Goal: Transaction & Acquisition: Purchase product/service

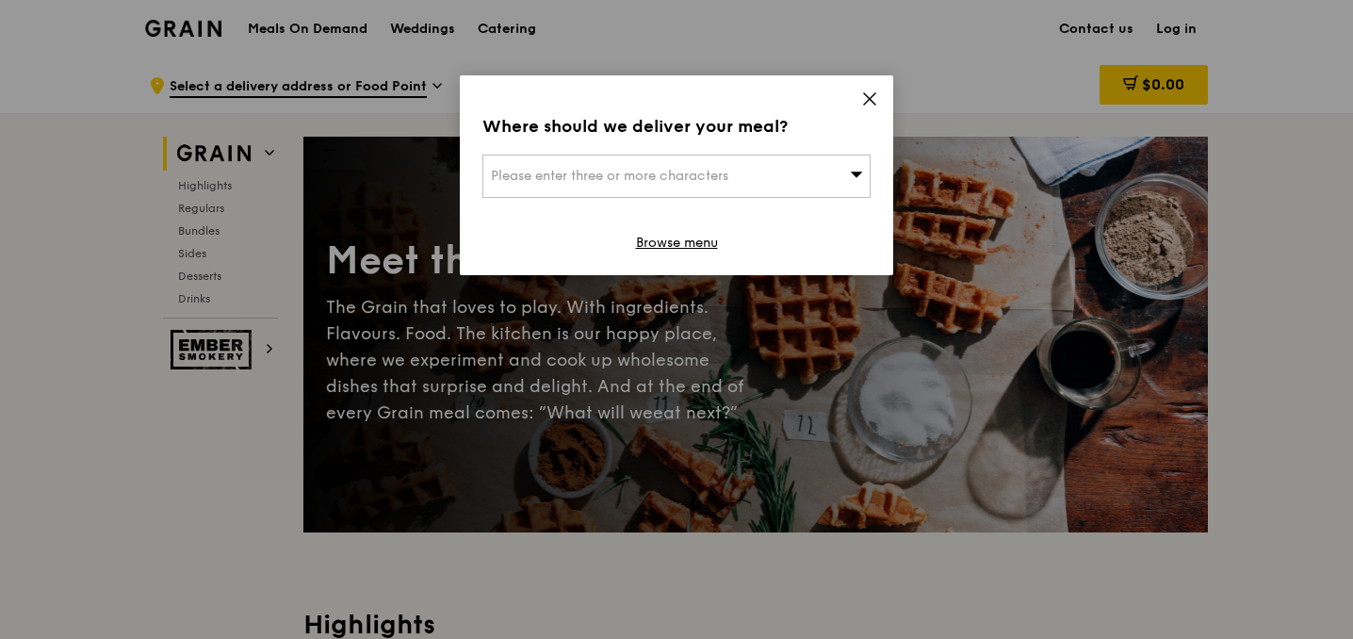
click at [861, 99] on icon at bounding box center [869, 98] width 17 height 17
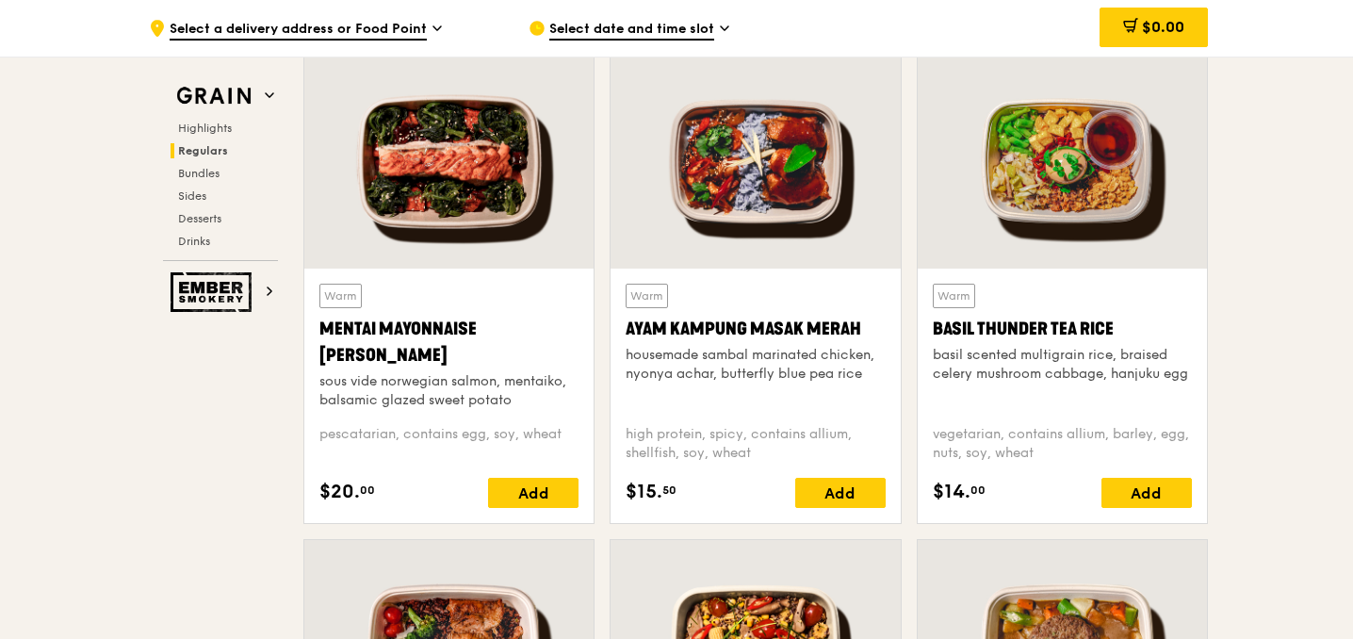
scroll to position [1675, 0]
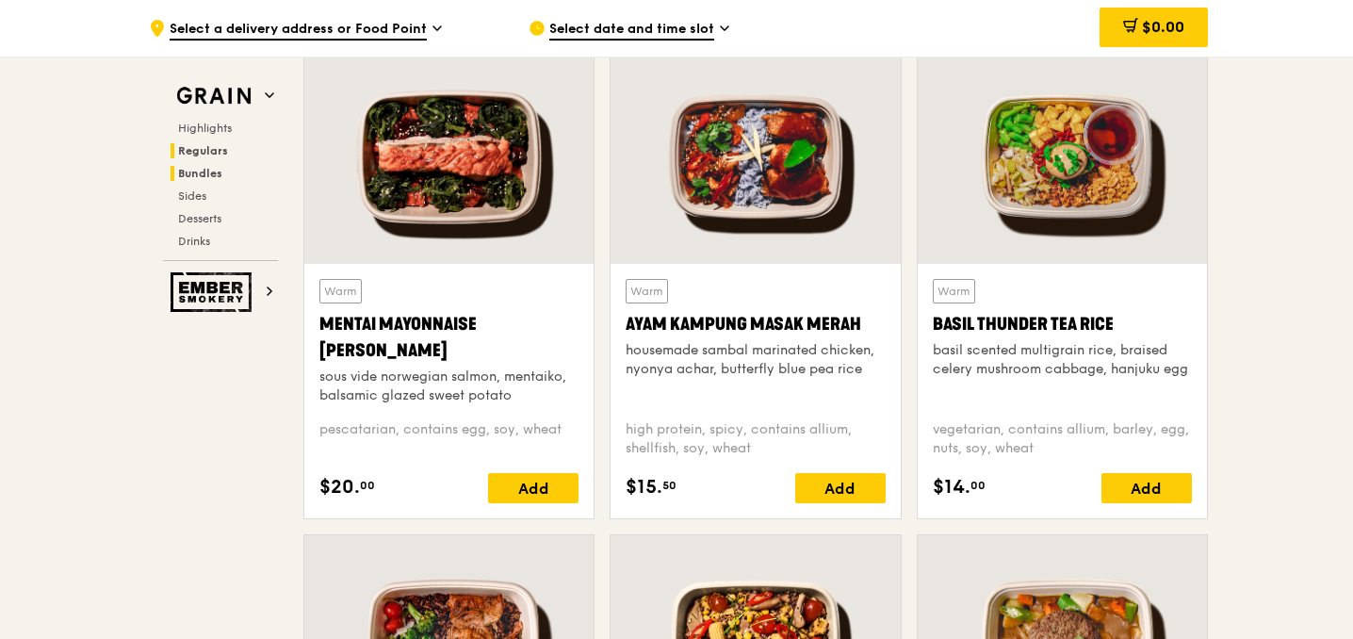
click at [210, 171] on span "Bundles" at bounding box center [200, 173] width 44 height 13
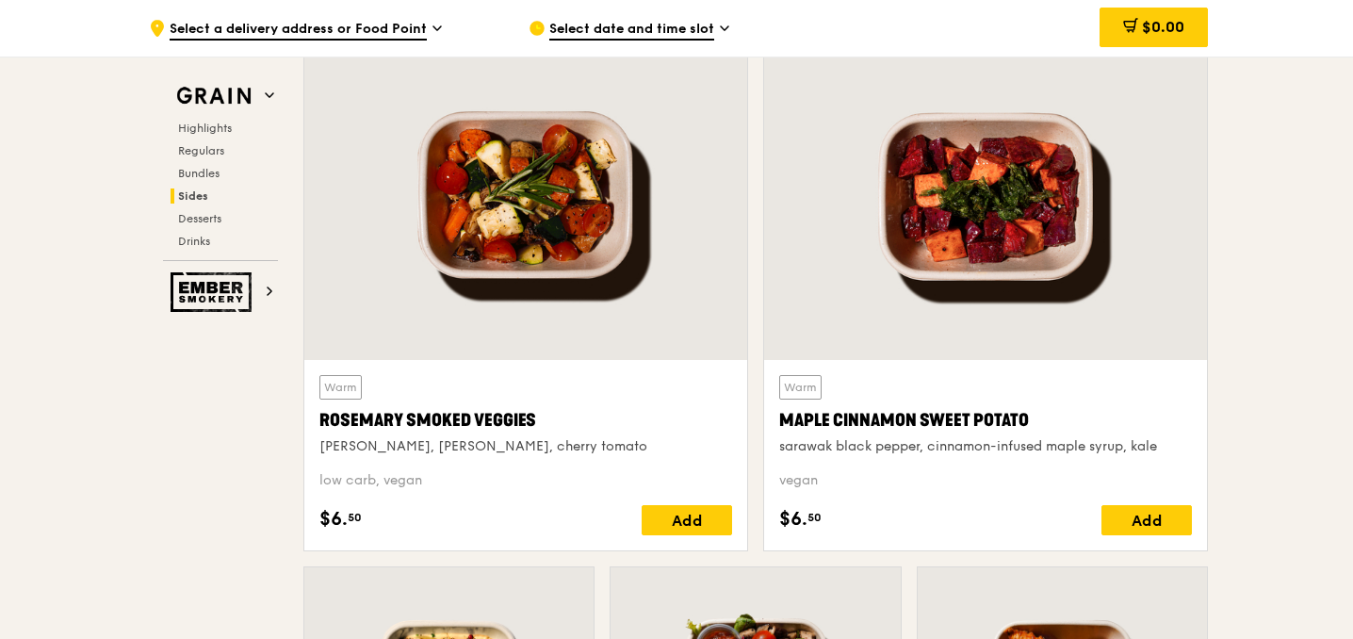
scroll to position [4297, 0]
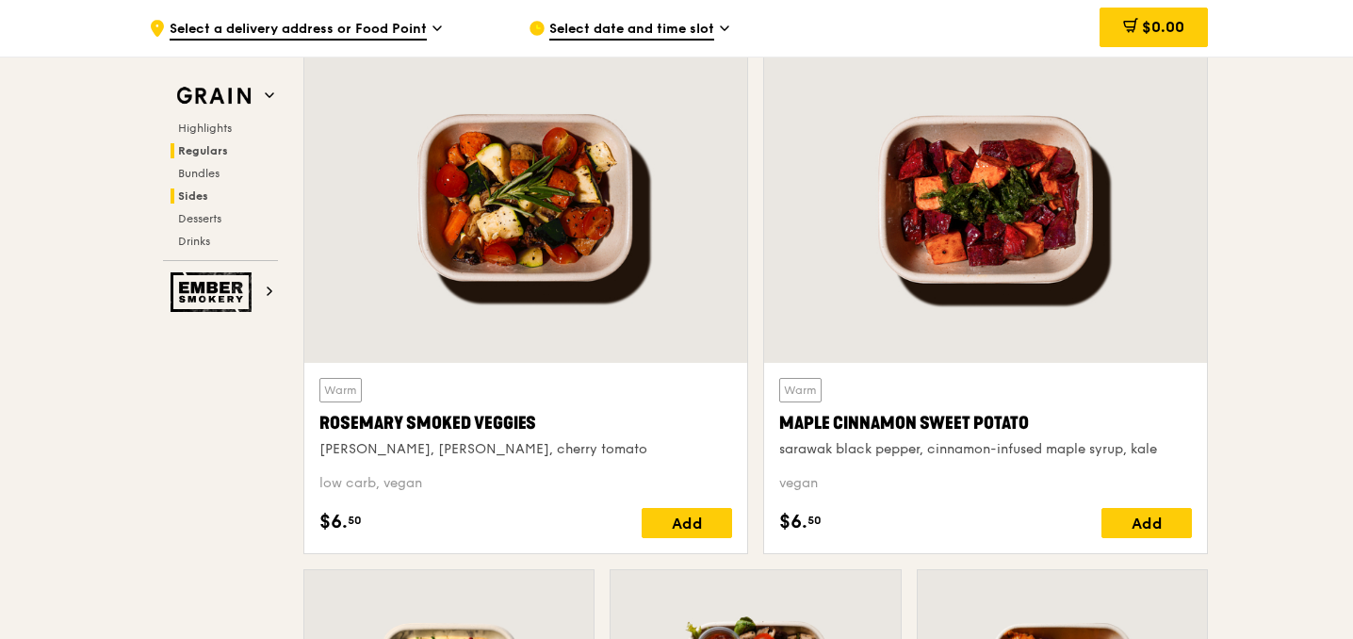
click at [209, 150] on span "Regulars" at bounding box center [203, 150] width 50 height 13
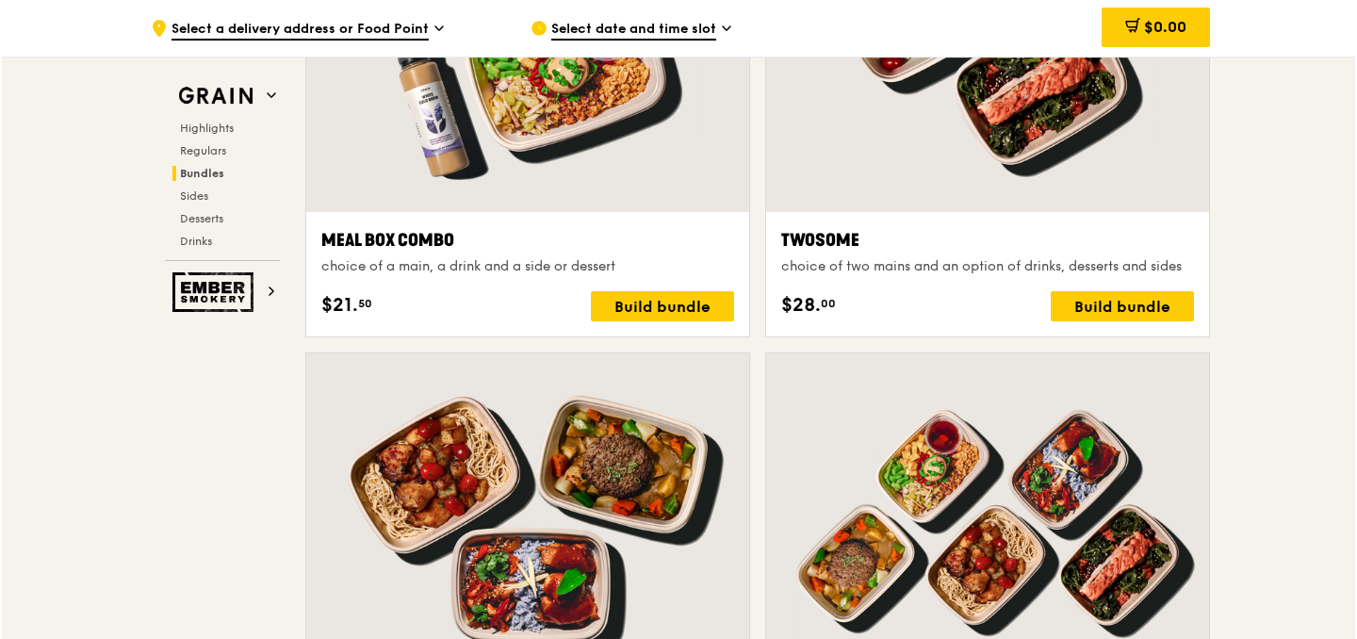
scroll to position [2962, 0]
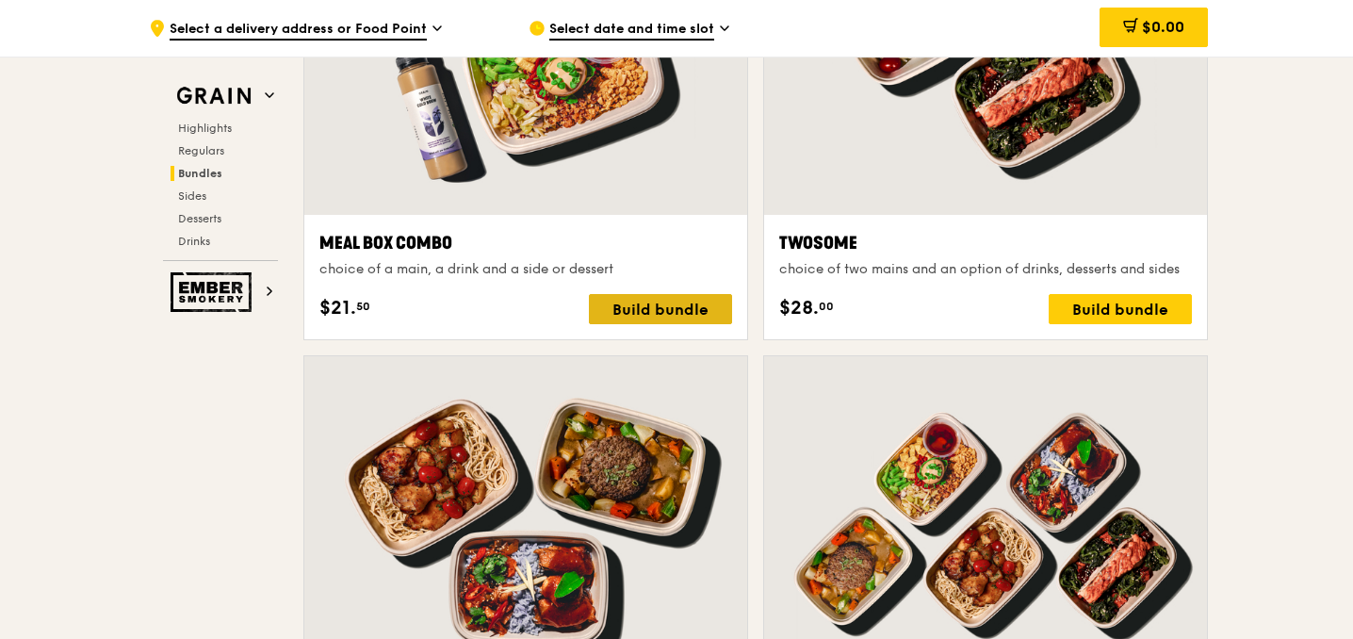
click at [657, 301] on div "Build bundle" at bounding box center [660, 309] width 143 height 30
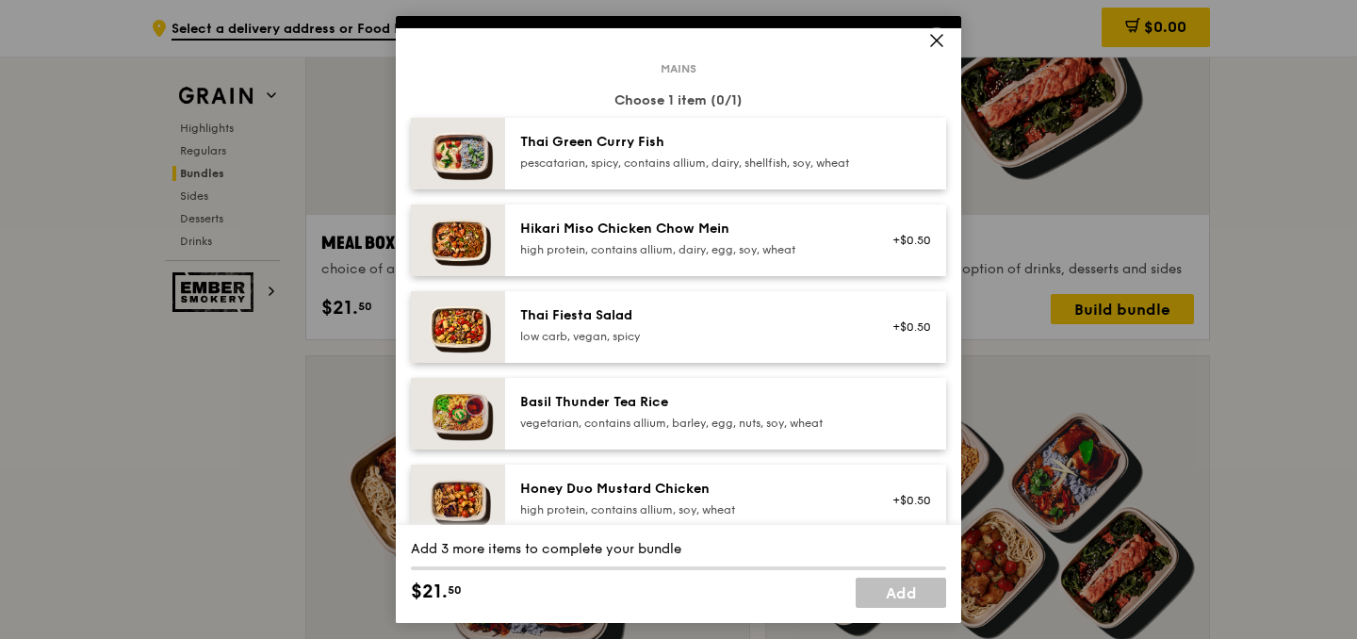
scroll to position [58, 0]
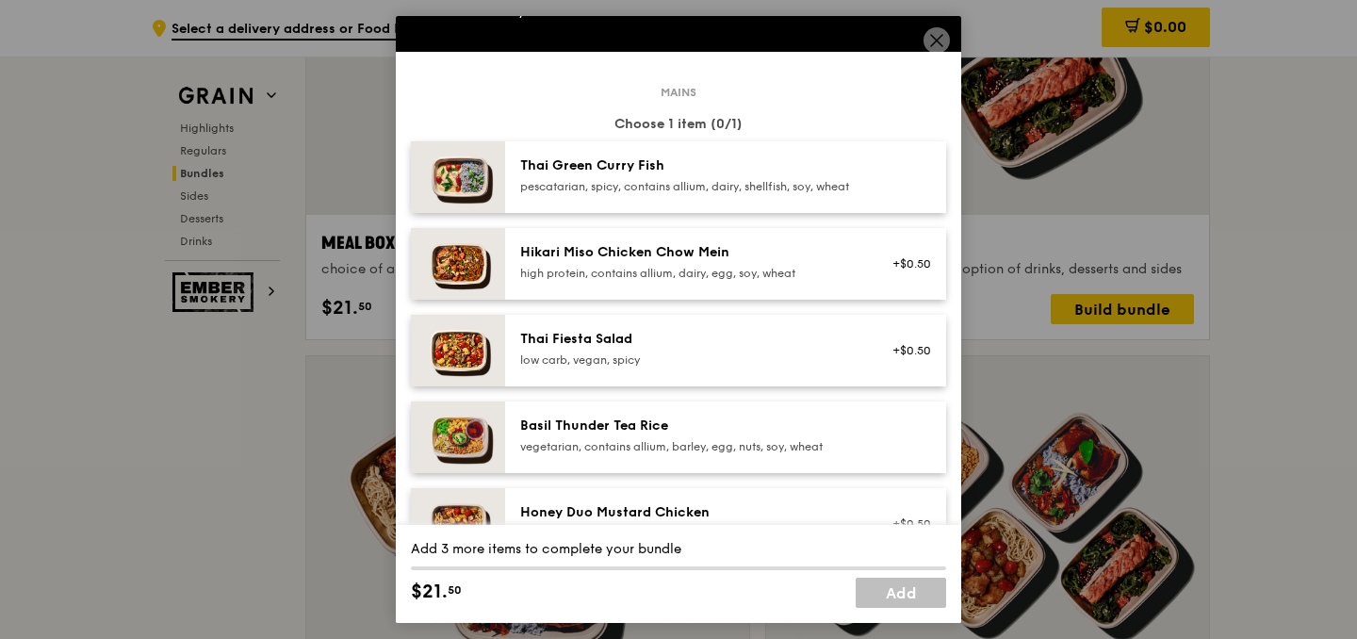
click at [739, 194] on div "pescatarian, spicy, contains allium, dairy, shellfish, soy, wheat" at bounding box center [689, 186] width 338 height 15
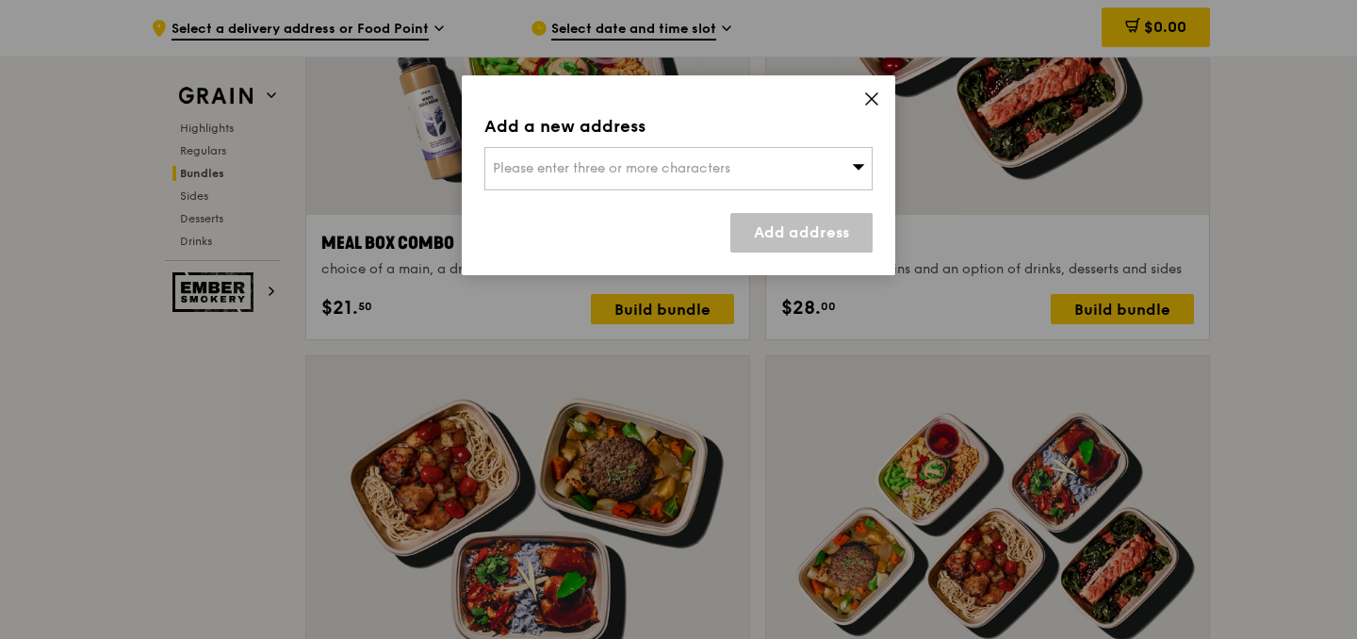
scroll to position [2962, 0]
click at [858, 163] on icon at bounding box center [856, 166] width 13 height 14
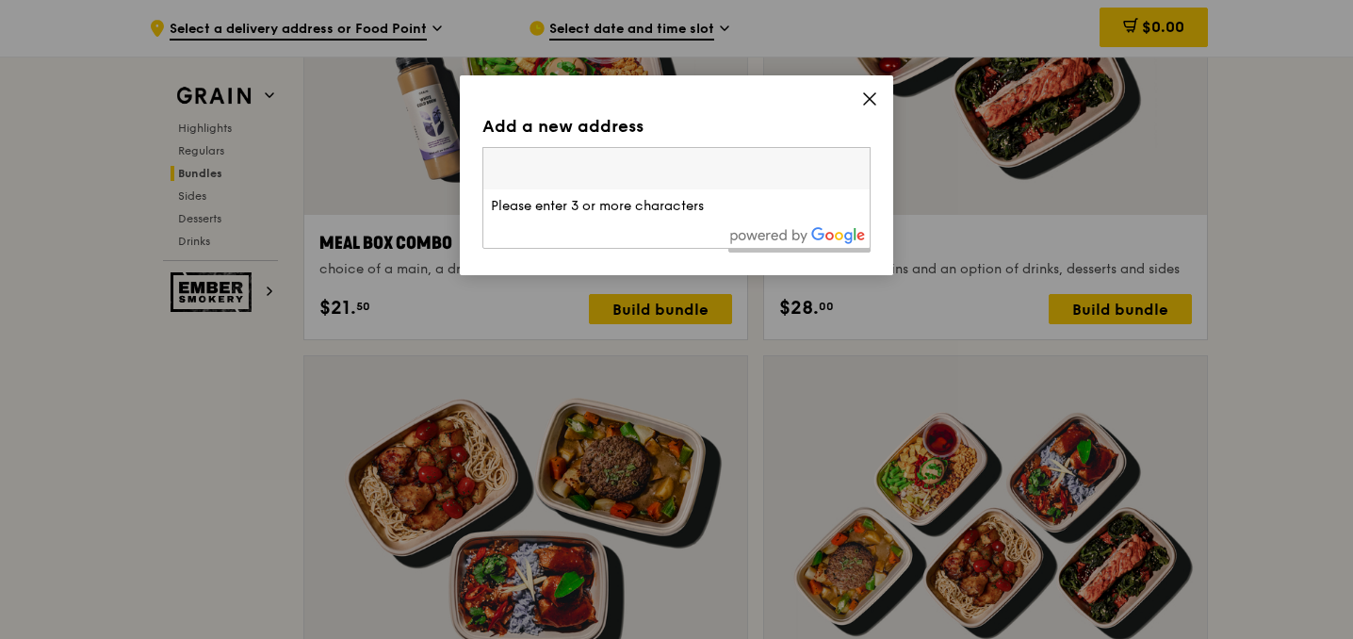
click at [876, 91] on icon at bounding box center [869, 98] width 17 height 17
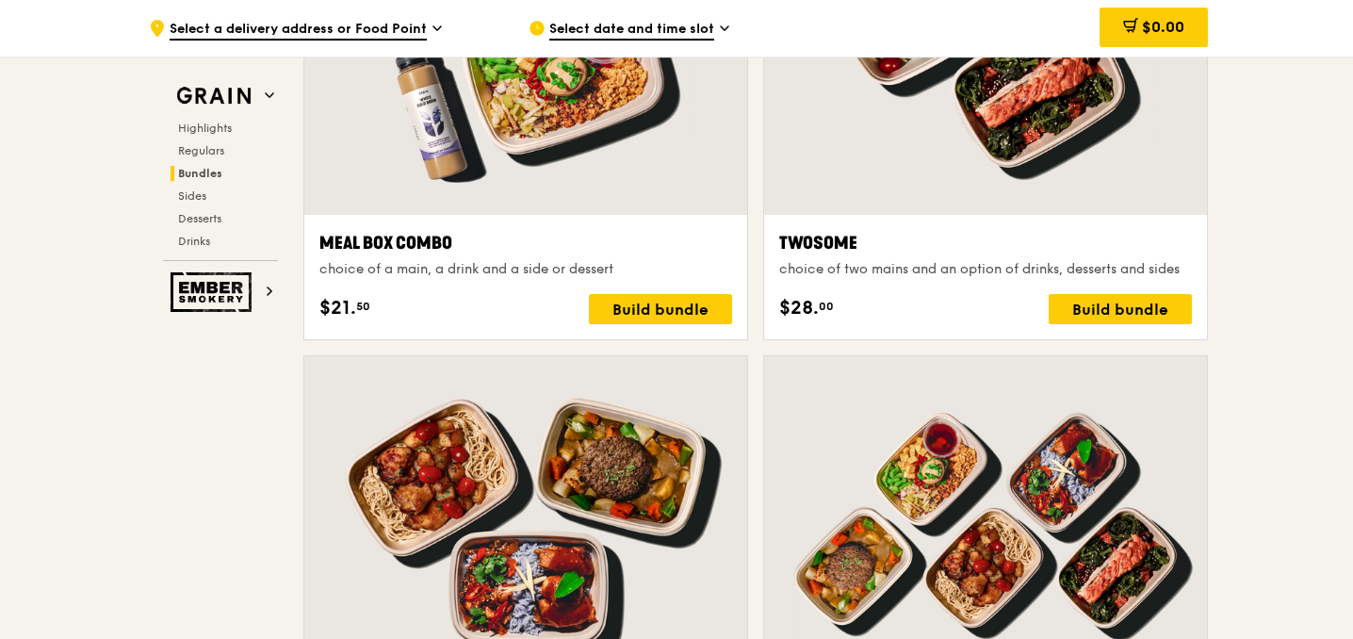
click at [536, 211] on div at bounding box center [525, 51] width 443 height 327
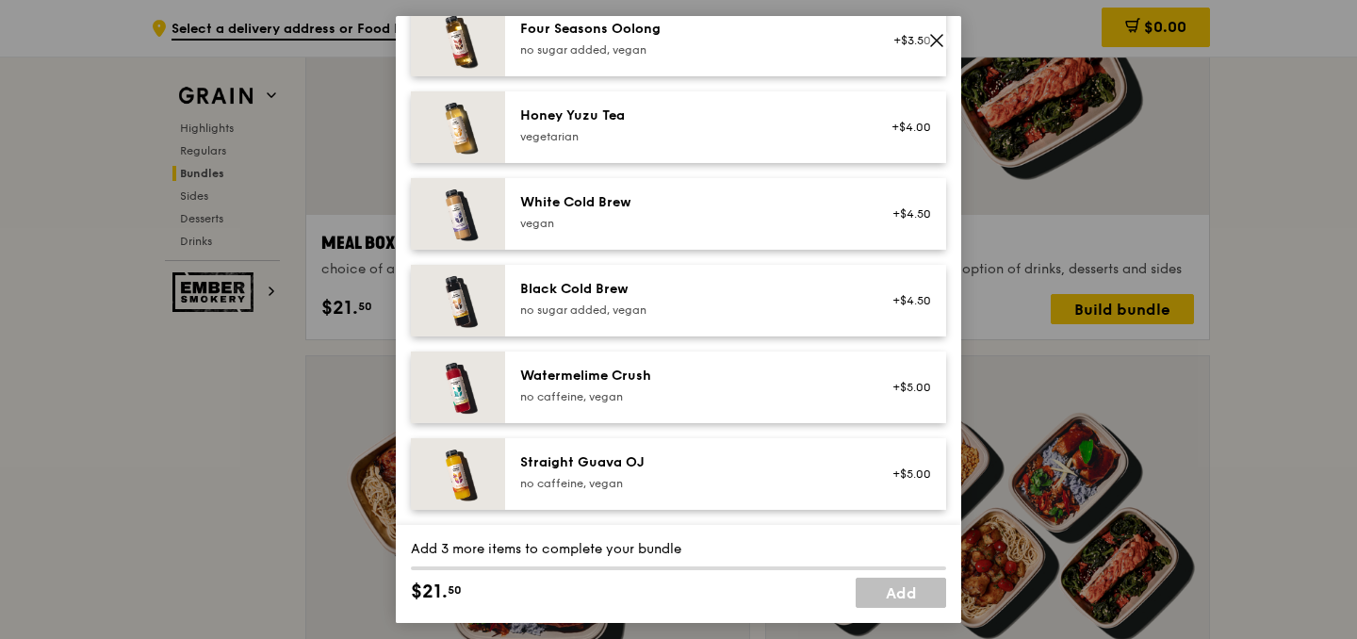
scroll to position [2303, 0]
click at [934, 43] on icon at bounding box center [936, 40] width 17 height 17
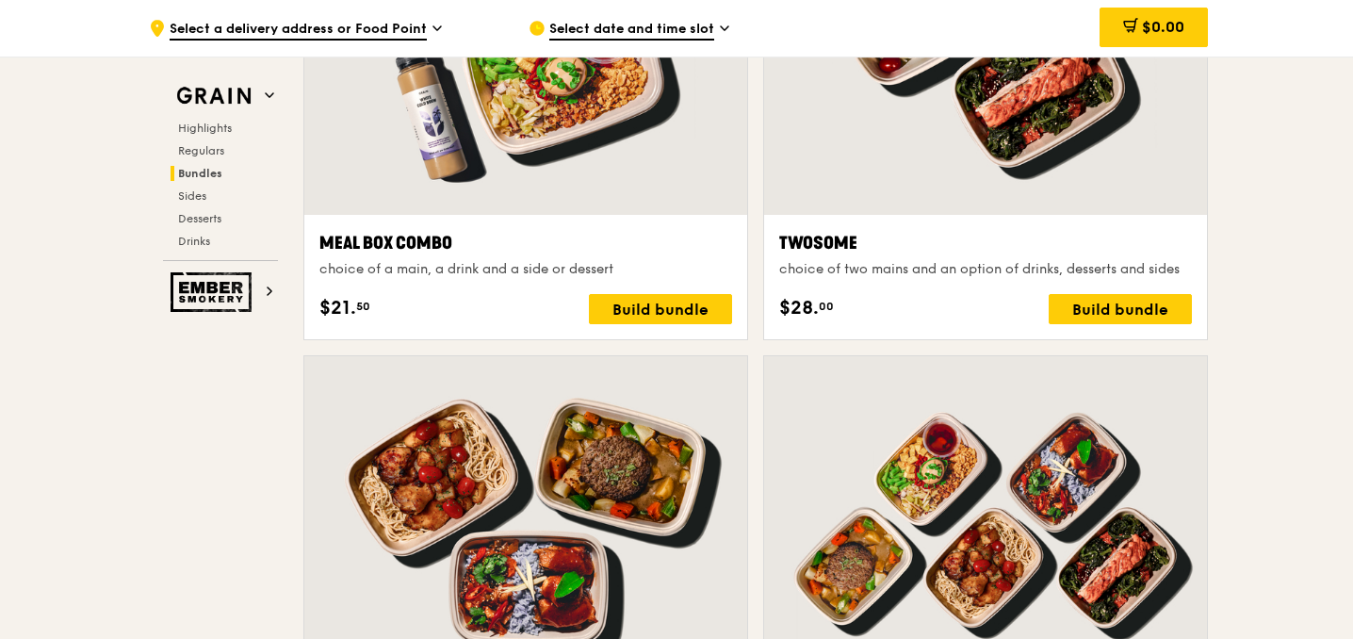
click at [983, 145] on div at bounding box center [985, 51] width 443 height 327
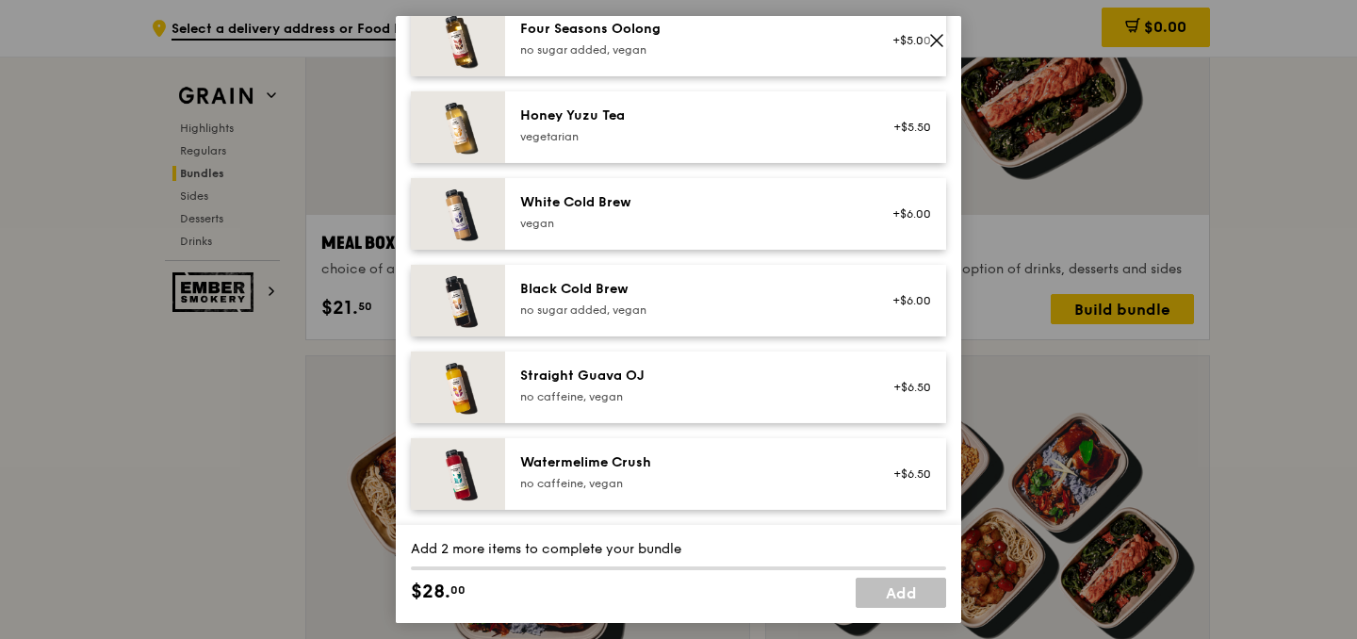
click at [926, 45] on span at bounding box center [936, 40] width 26 height 26
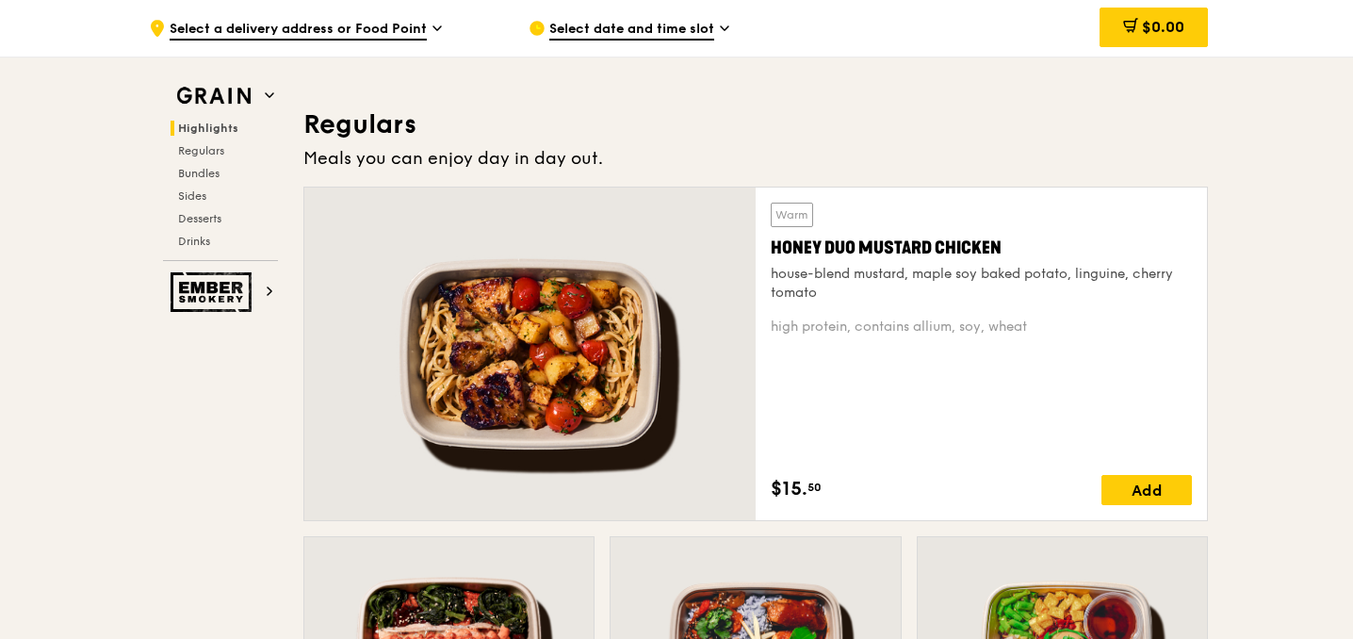
scroll to position [1138, 0]
